Goal: Task Accomplishment & Management: Complete application form

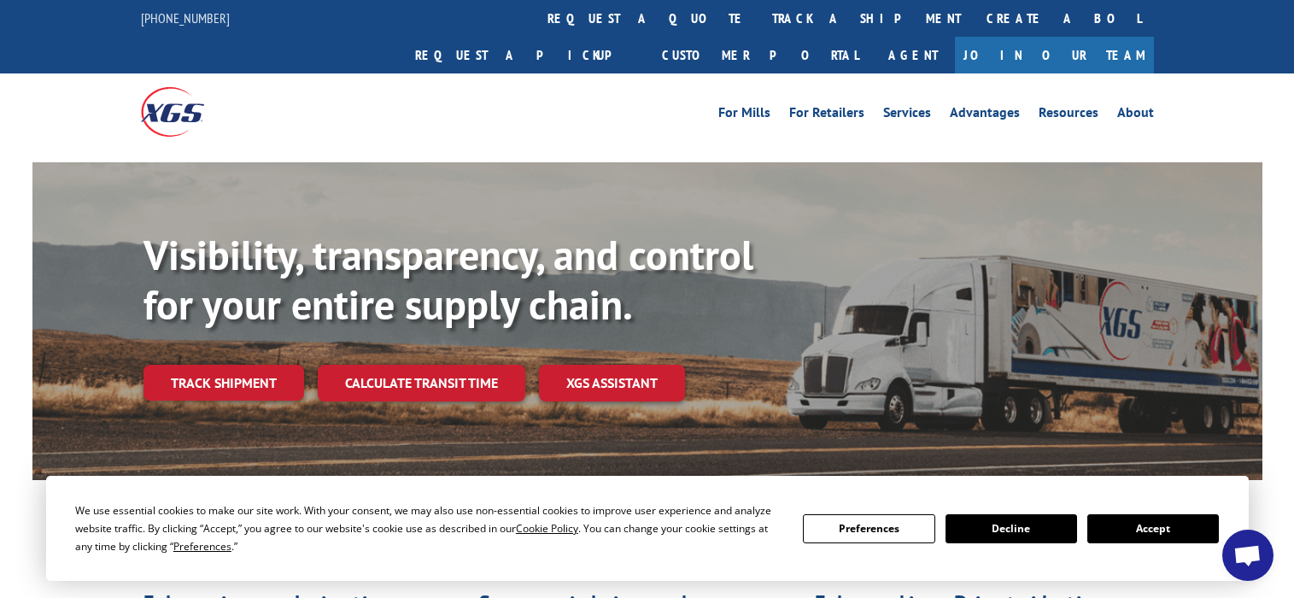
click at [263, 228] on b "Visibility, transparency, and control for your entire supply chain." at bounding box center [448, 279] width 610 height 102
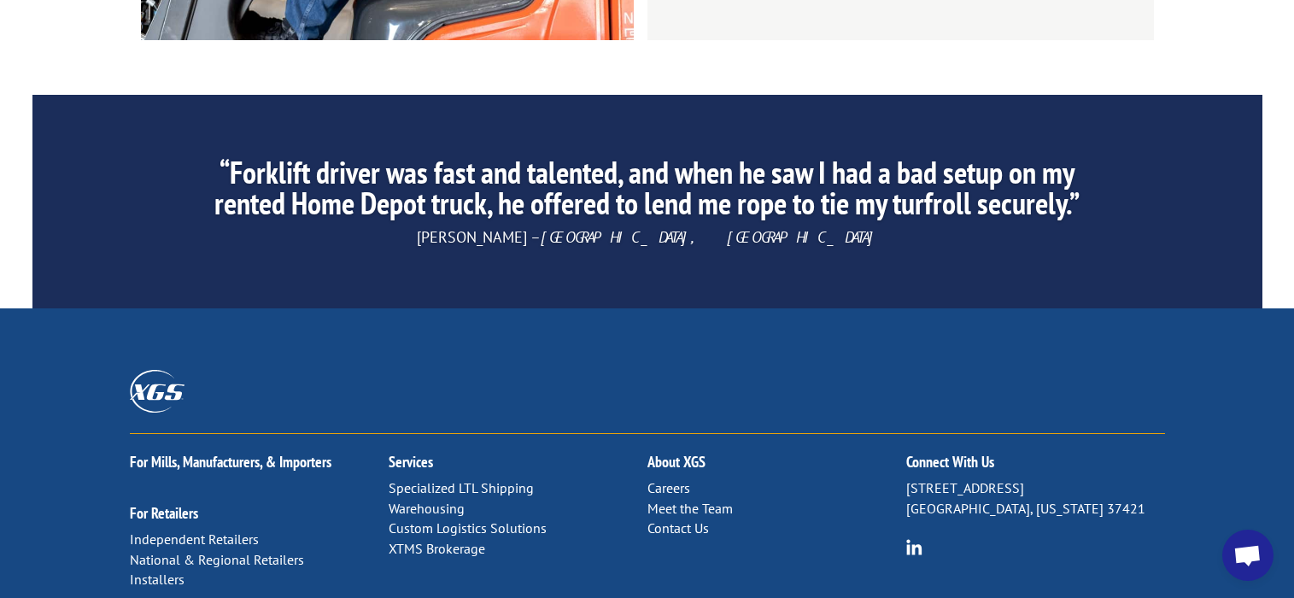
scroll to position [2782, 0]
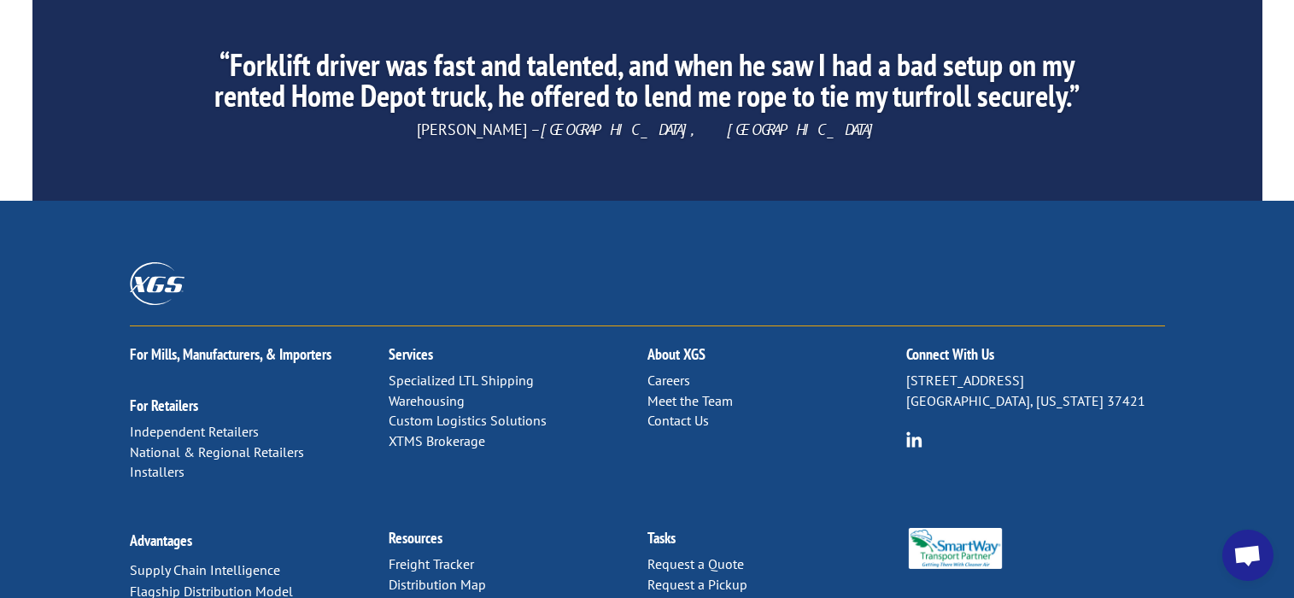
click at [667, 371] on link "Careers" at bounding box center [668, 379] width 43 height 17
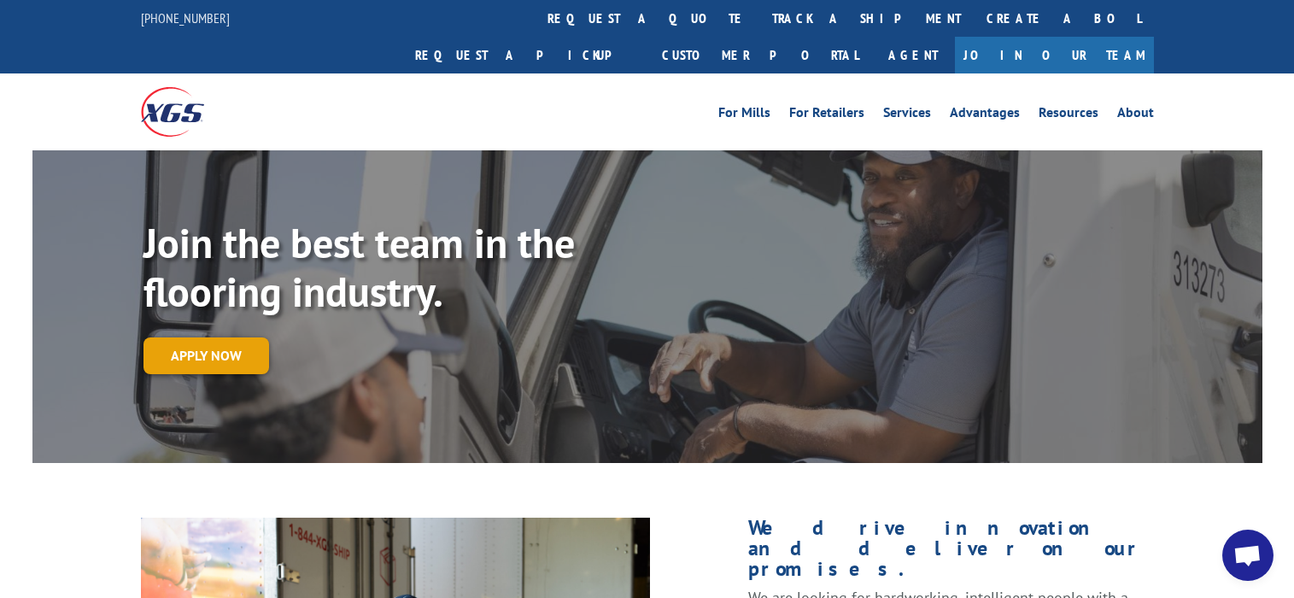
click at [200, 337] on link "Apply now" at bounding box center [206, 355] width 126 height 37
